Goal: Find contact information: Find contact information

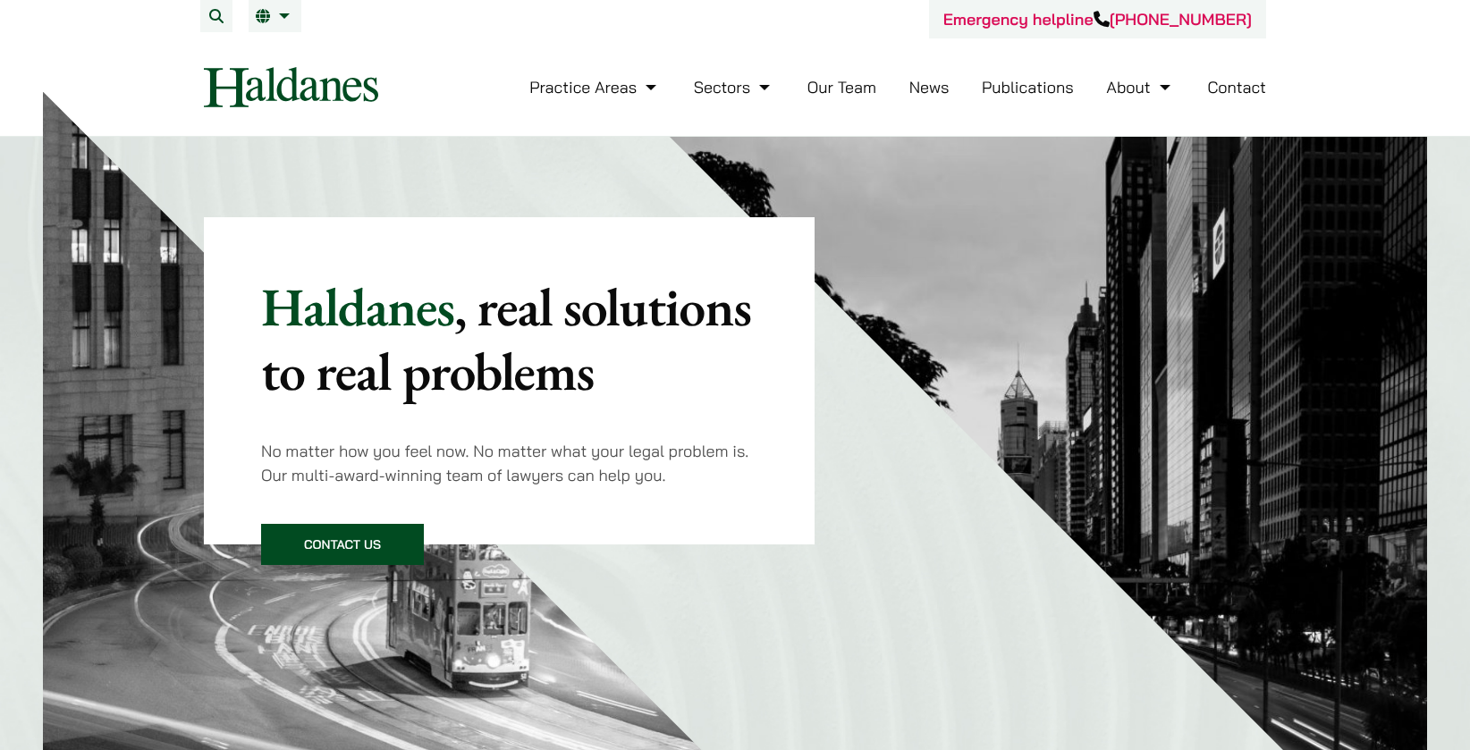
click at [1226, 84] on link "Contact" at bounding box center [1236, 87] width 59 height 21
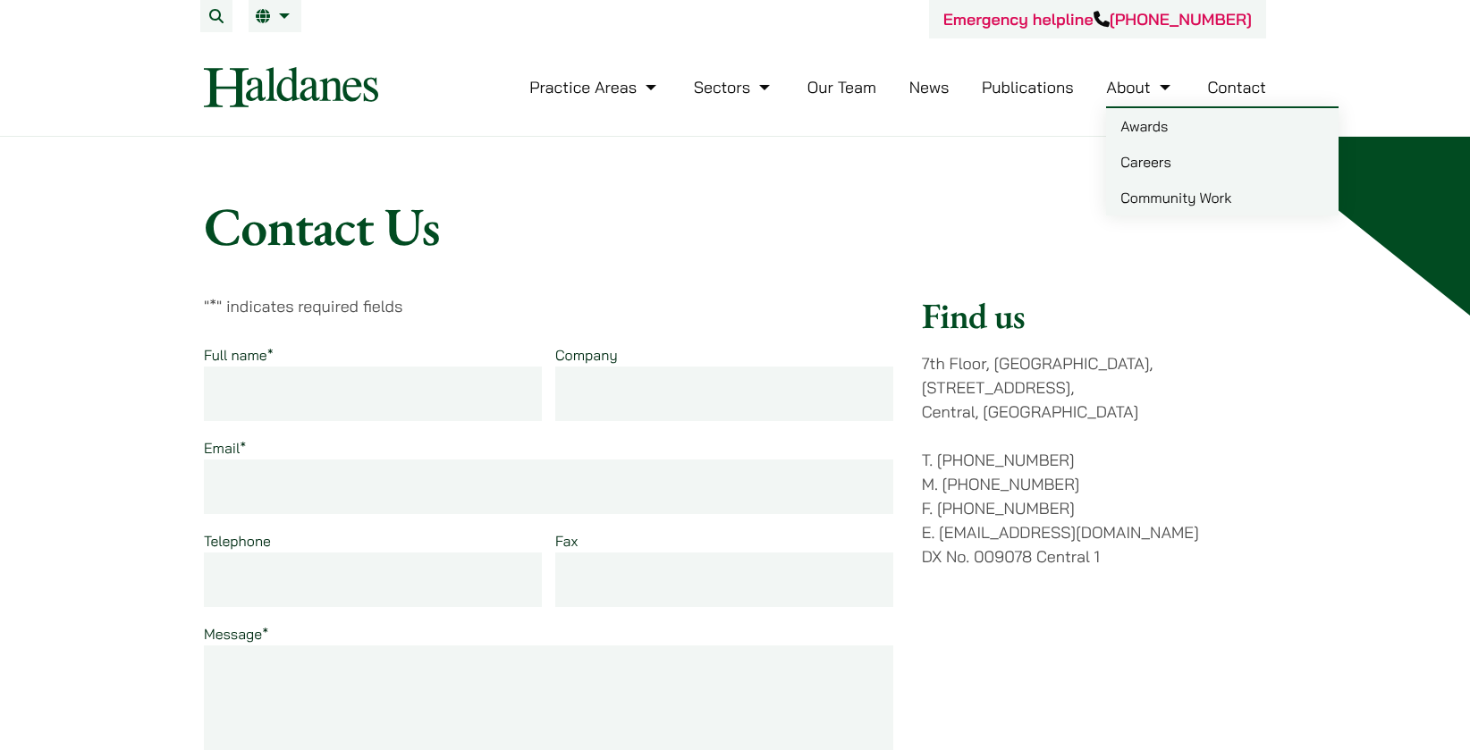
click at [1131, 178] on link "Careers" at bounding box center [1222, 162] width 232 height 36
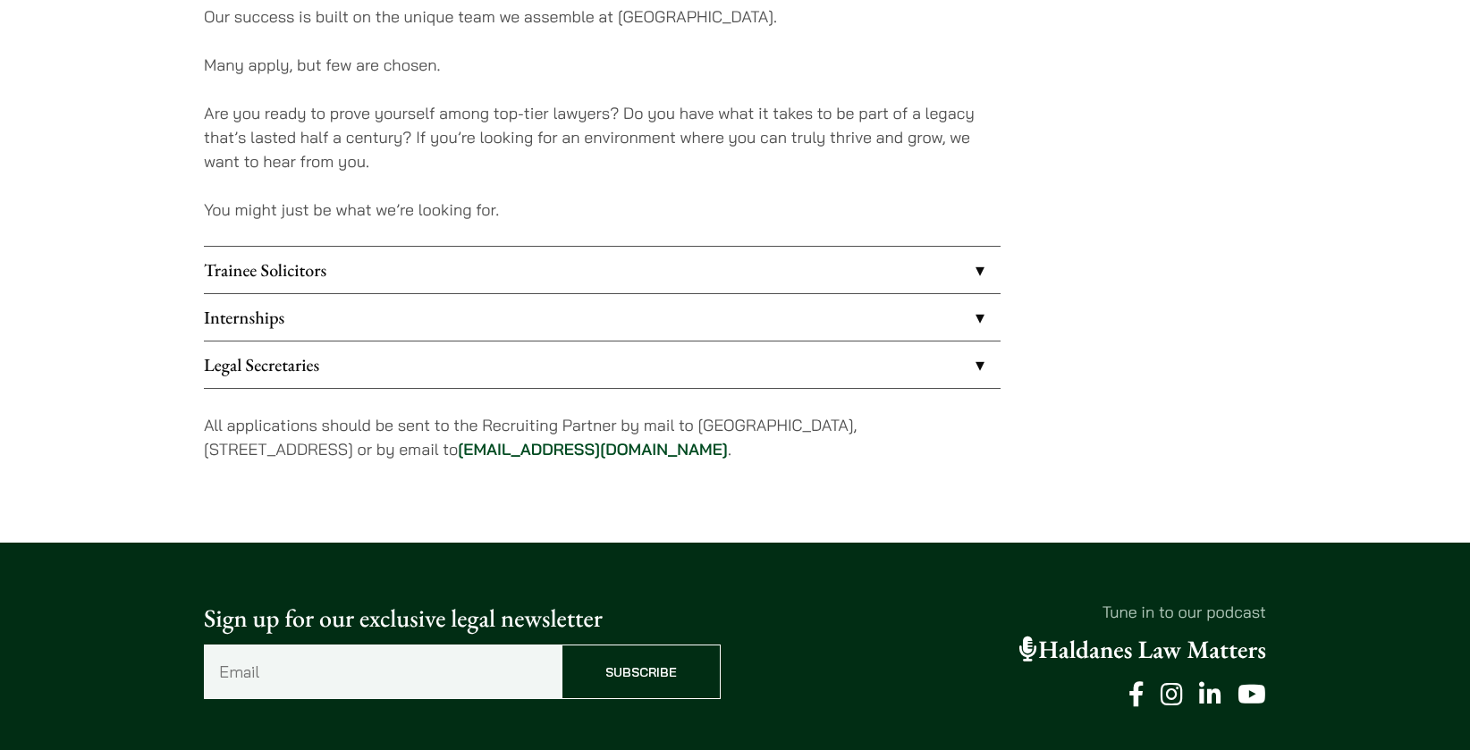
scroll to position [1425, 0]
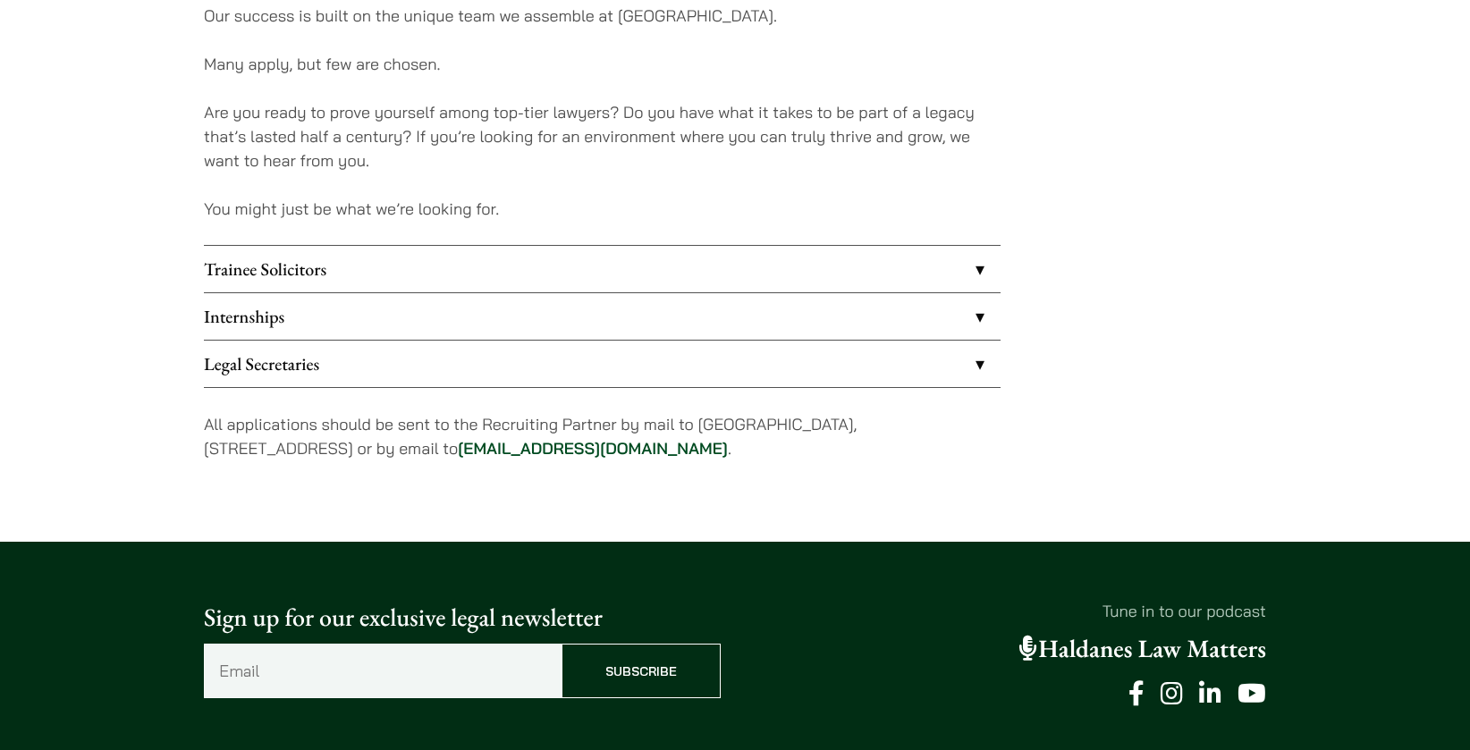
click at [594, 316] on link "Internships" at bounding box center [602, 316] width 797 height 46
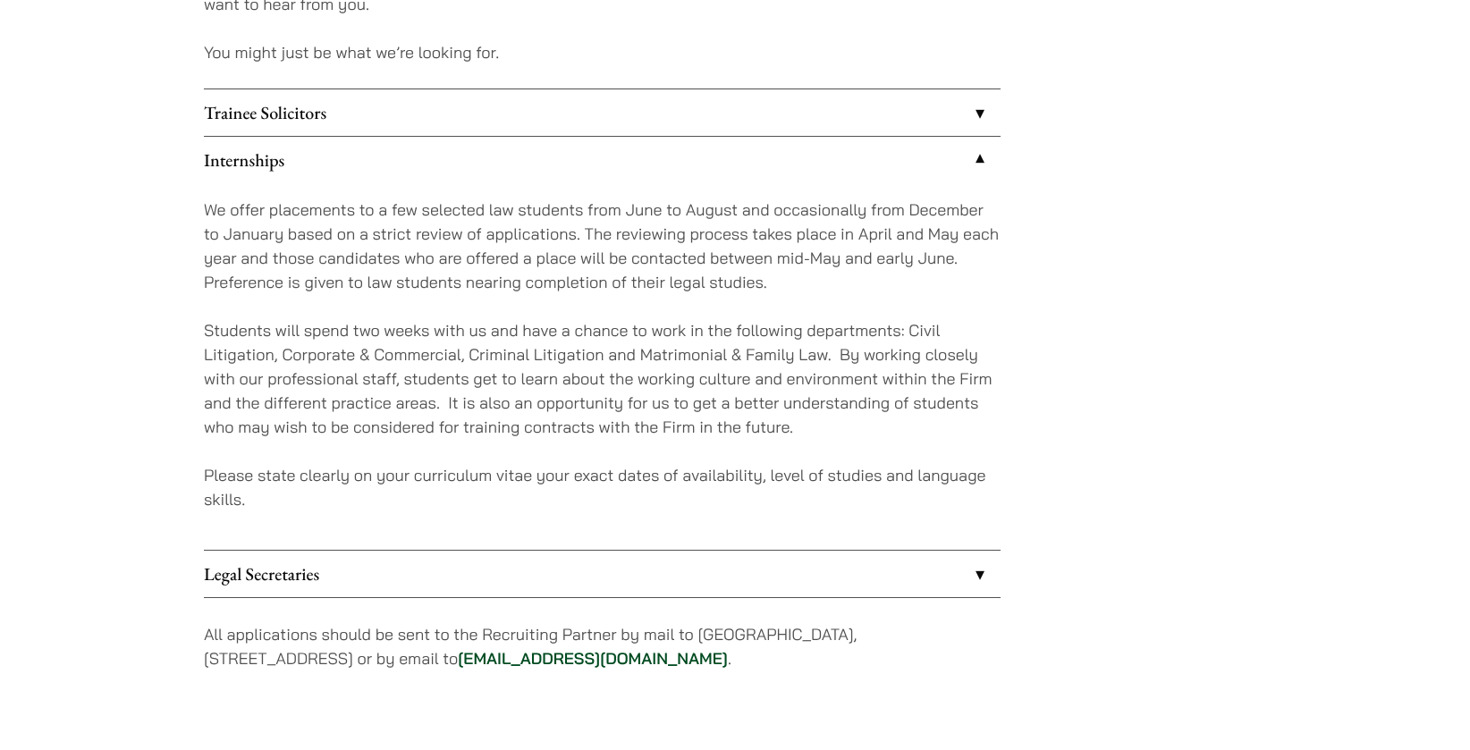
scroll to position [1583, 0]
drag, startPoint x: 506, startPoint y: 661, endPoint x: 672, endPoint y: 647, distance: 166.9
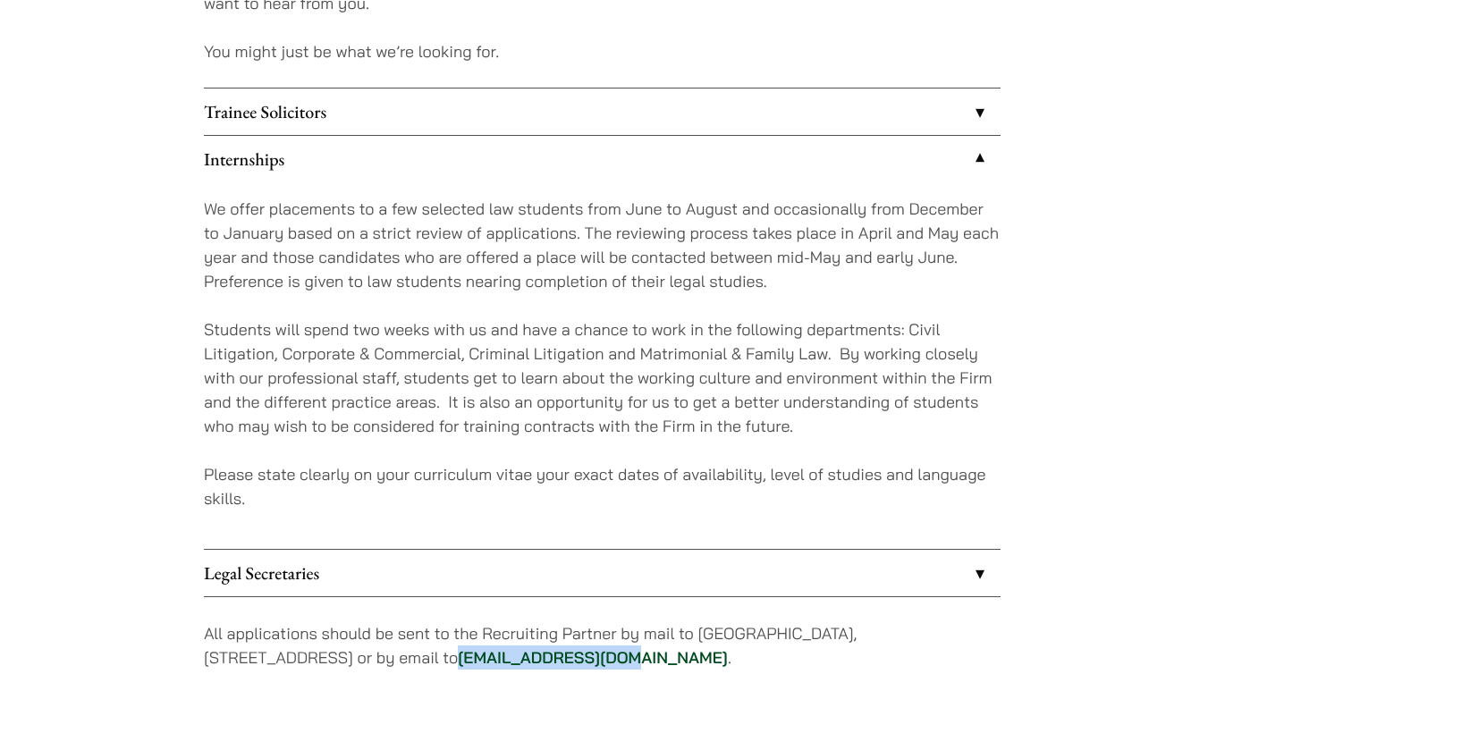
click at [672, 647] on p "All applications should be sent to the Recruiting Partner by mail to 7th Floor,…" at bounding box center [602, 645] width 797 height 48
copy link "career@haldanes.com"
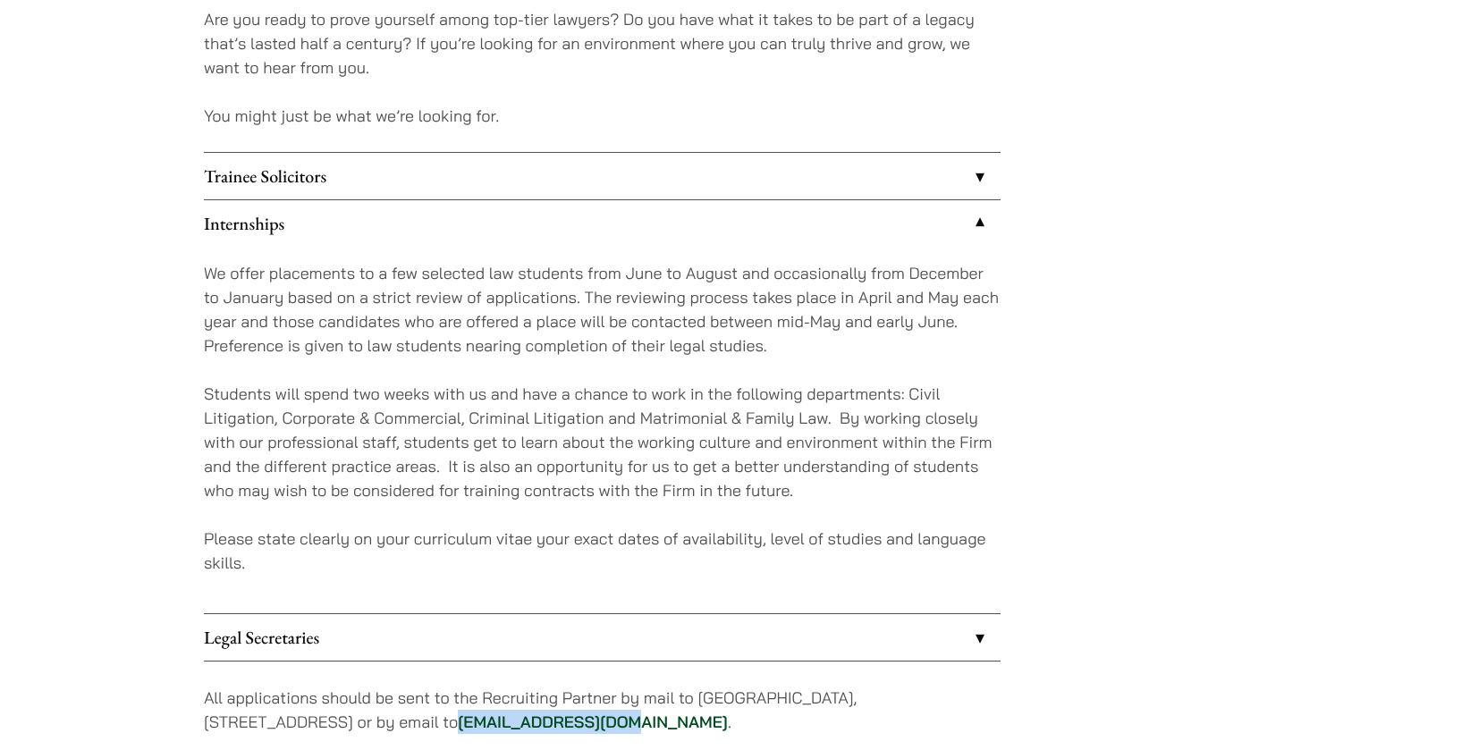
scroll to position [1604, 0]
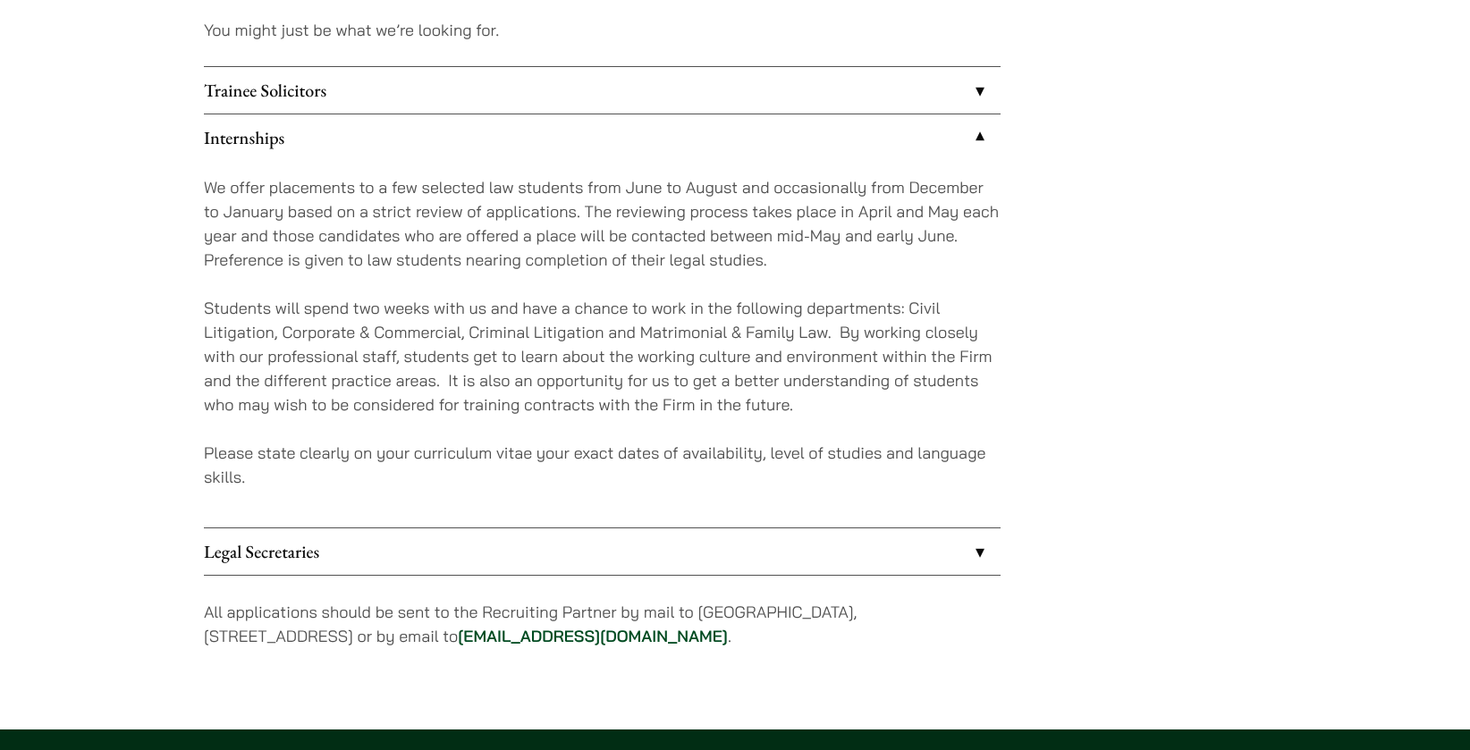
click at [826, 464] on p "Please state clearly on your curriculum vitae your exact dates of availability,…" at bounding box center [602, 465] width 797 height 48
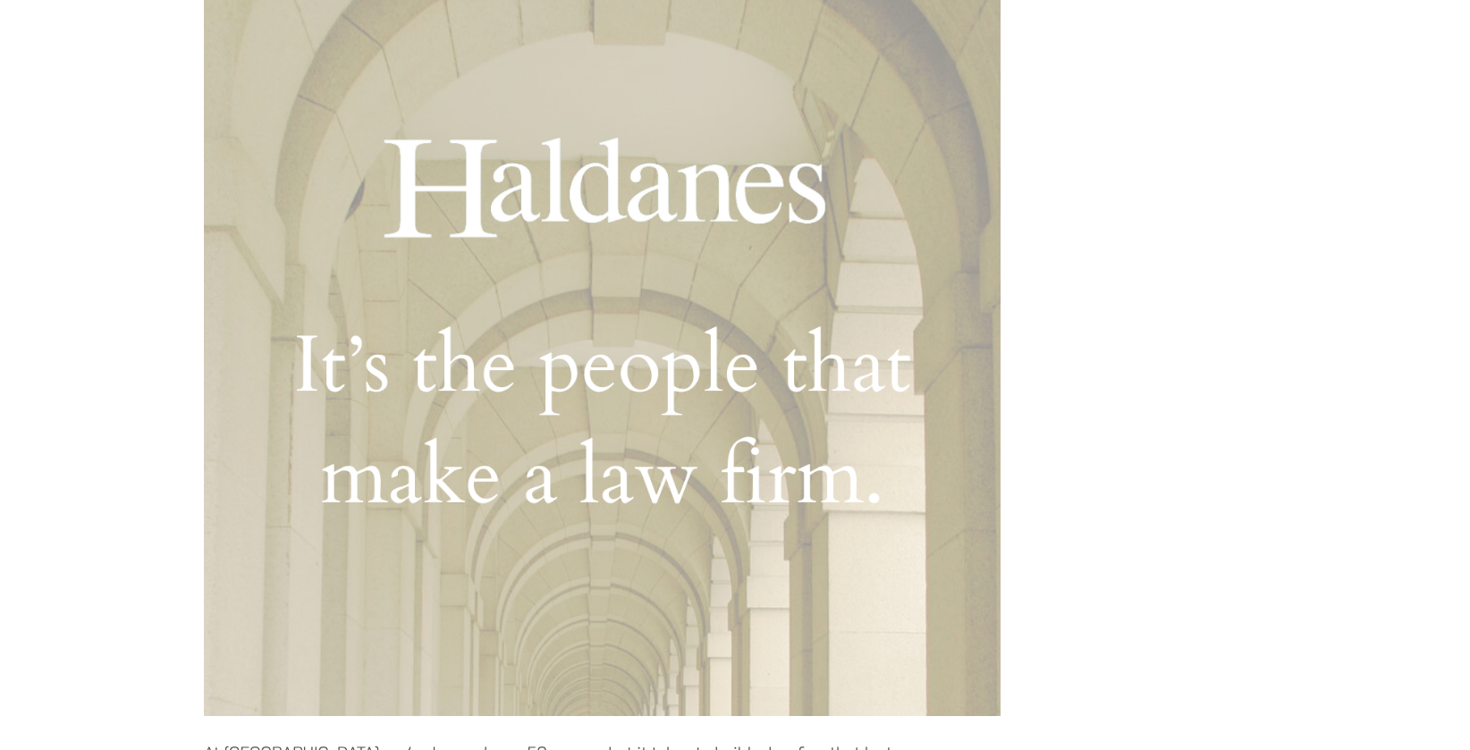
scroll to position [0, 0]
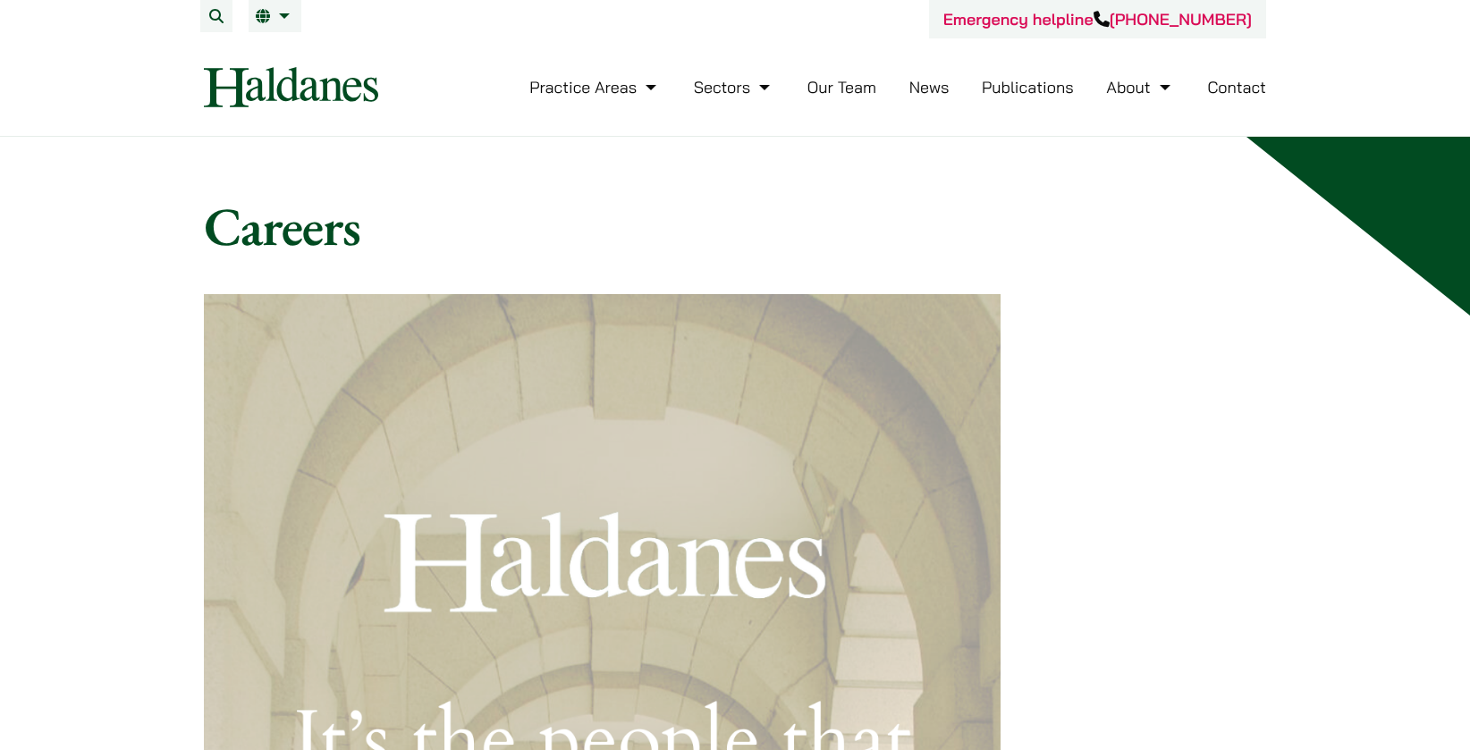
click at [324, 91] on img at bounding box center [291, 87] width 174 height 40
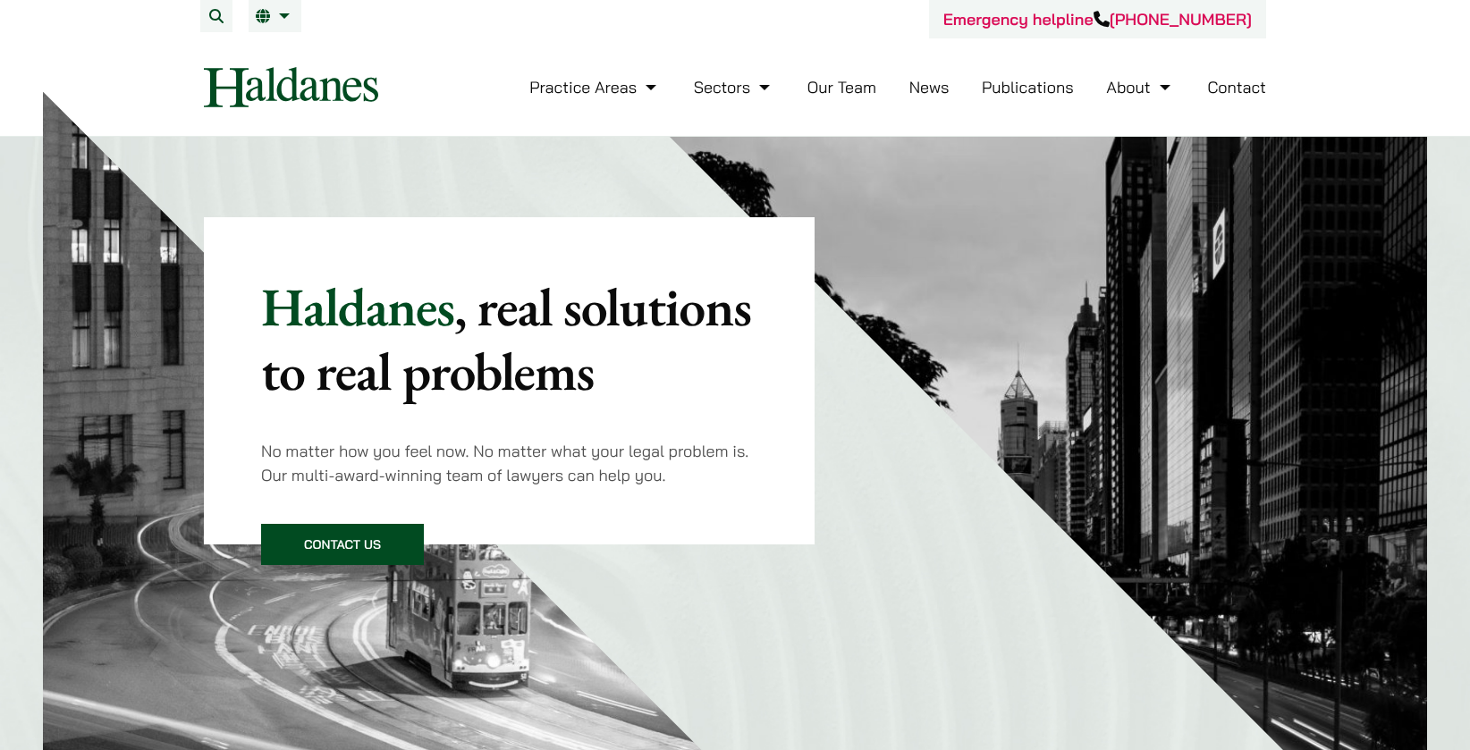
scroll to position [52, 0]
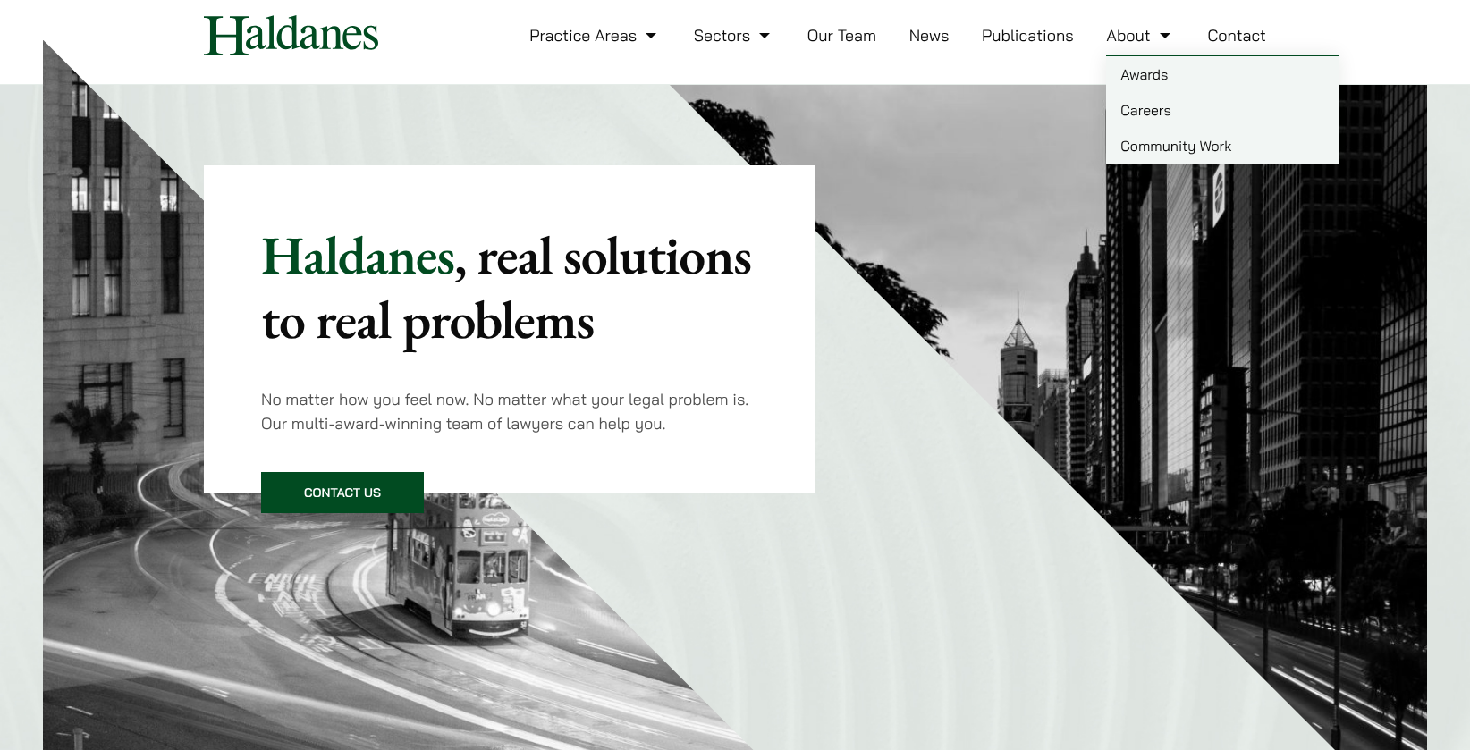
click at [1127, 38] on link "About" at bounding box center [1140, 35] width 68 height 21
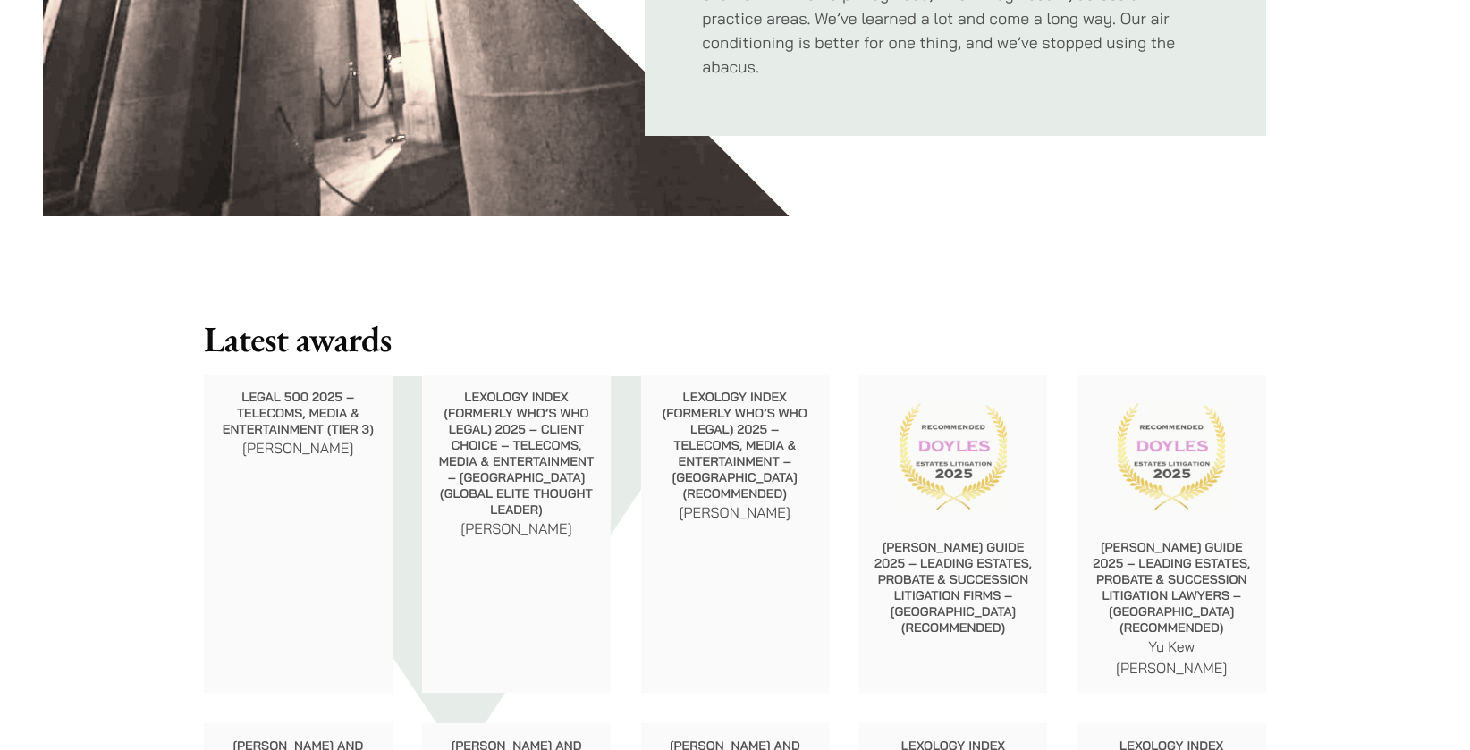
scroll to position [1613, 0]
